Goal: Find specific page/section: Find specific page/section

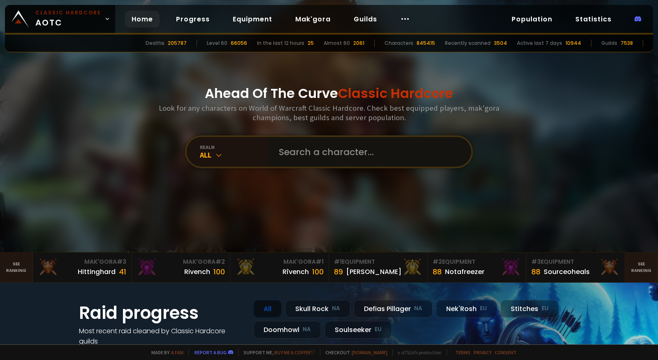
click at [337, 153] on input "text" at bounding box center [368, 152] width 188 height 30
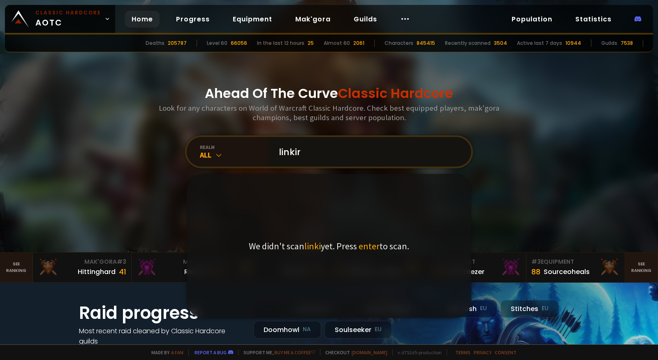
type input "linkiro"
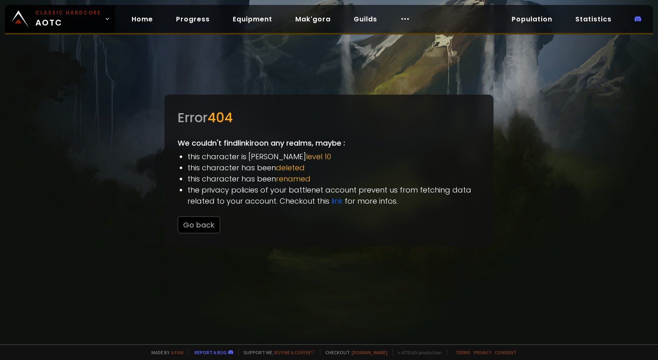
click at [303, 112] on div "Error 404" at bounding box center [329, 118] width 303 height 20
click at [205, 226] on button "Go back" at bounding box center [199, 224] width 42 height 17
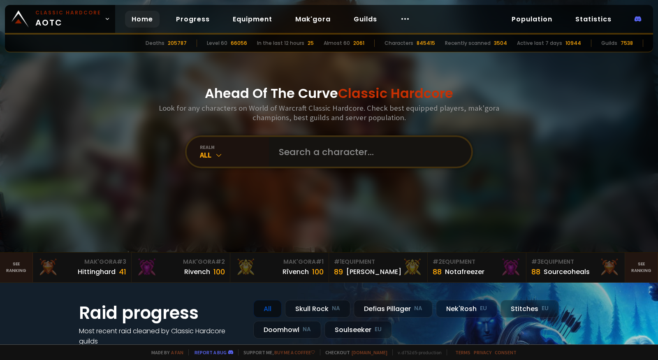
click at [331, 154] on input "text" at bounding box center [368, 152] width 188 height 30
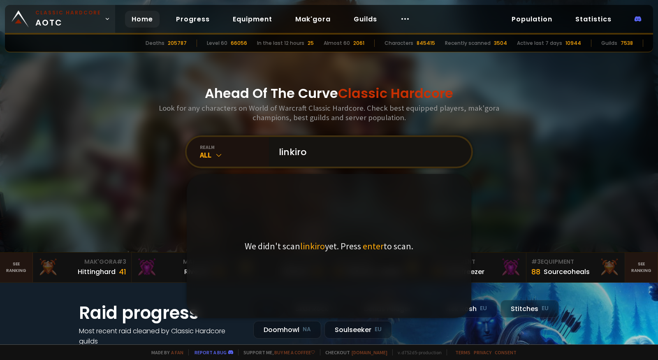
type input "linkiro"
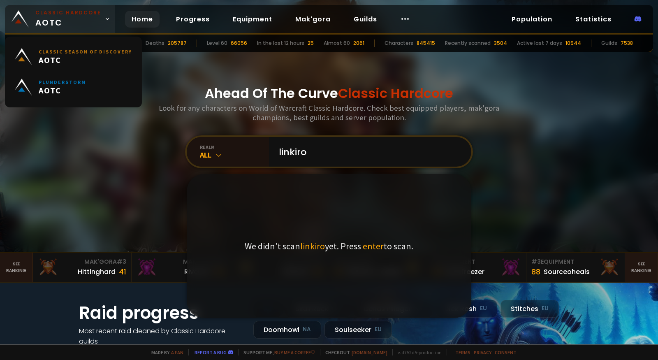
click at [98, 20] on link "Classic Hardcore AOTC" at bounding box center [60, 19] width 110 height 28
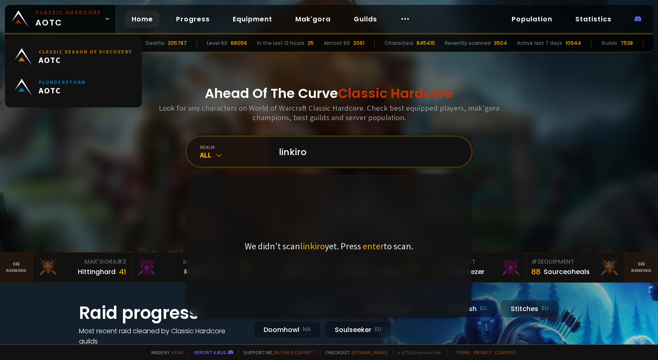
click at [113, 174] on div "Ahead Of The Curve Classic Hardcore Look for any characters on World of Warcraf…" at bounding box center [329, 126] width 496 height 252
